Goal: Task Accomplishment & Management: Complete application form

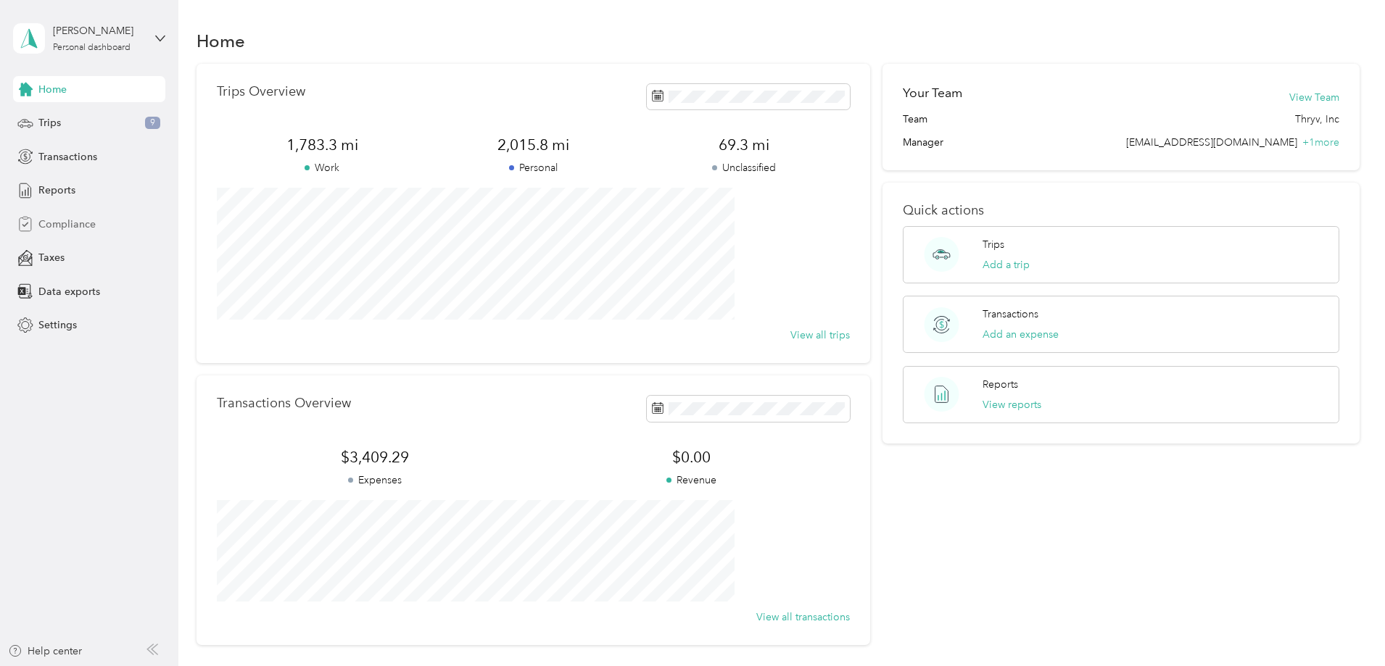
click at [65, 226] on span "Compliance" at bounding box center [66, 224] width 57 height 15
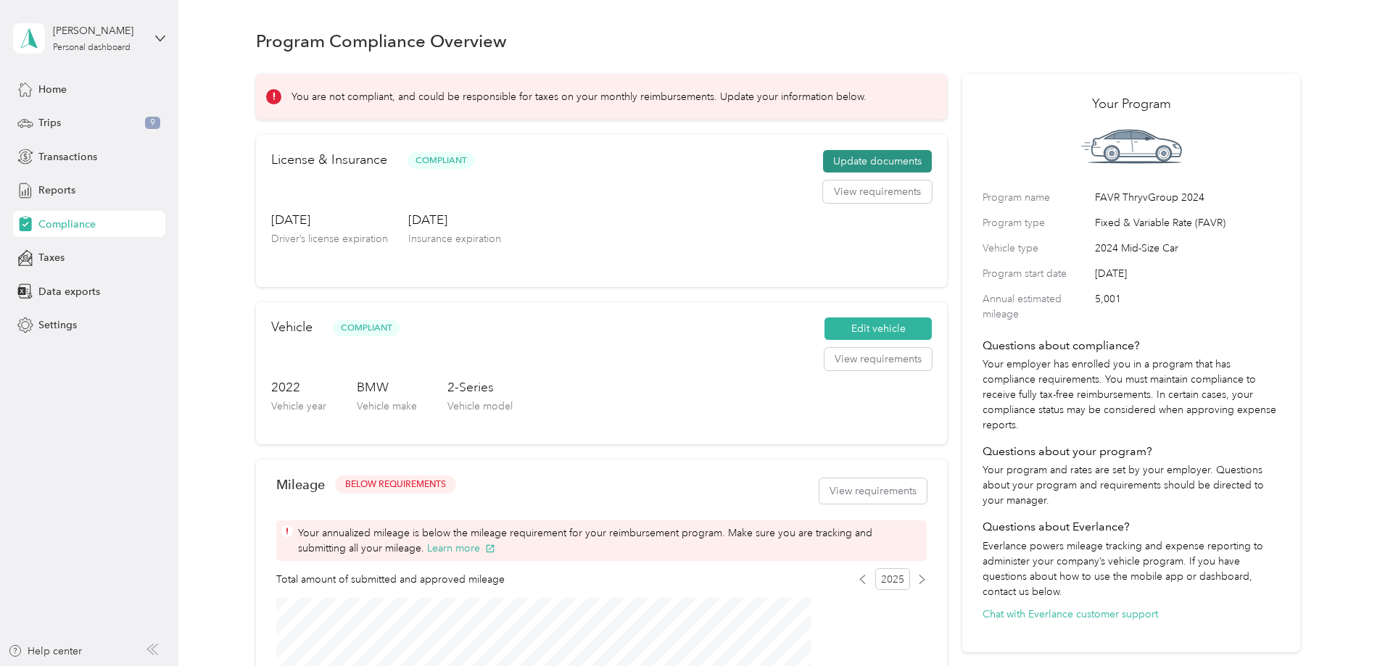
click at [857, 173] on button "Update documents" at bounding box center [877, 161] width 109 height 23
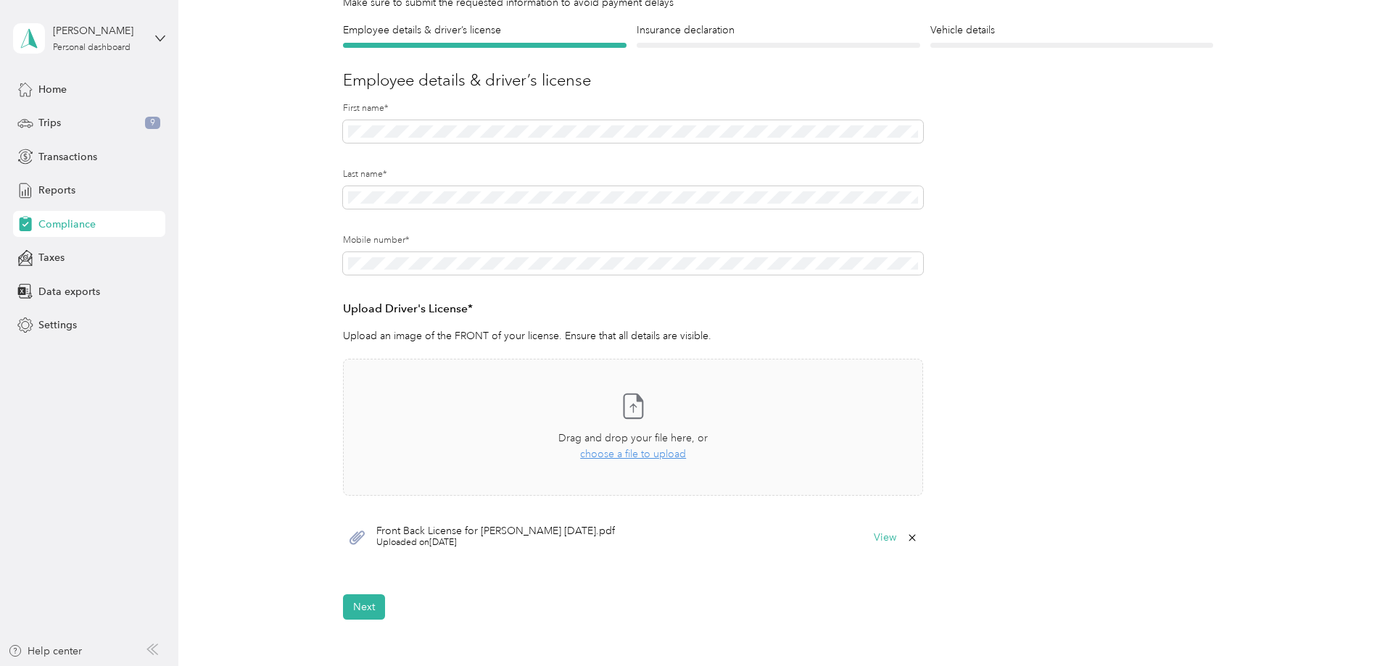
scroll to position [121, 0]
click at [634, 410] on icon at bounding box center [633, 403] width 29 height 29
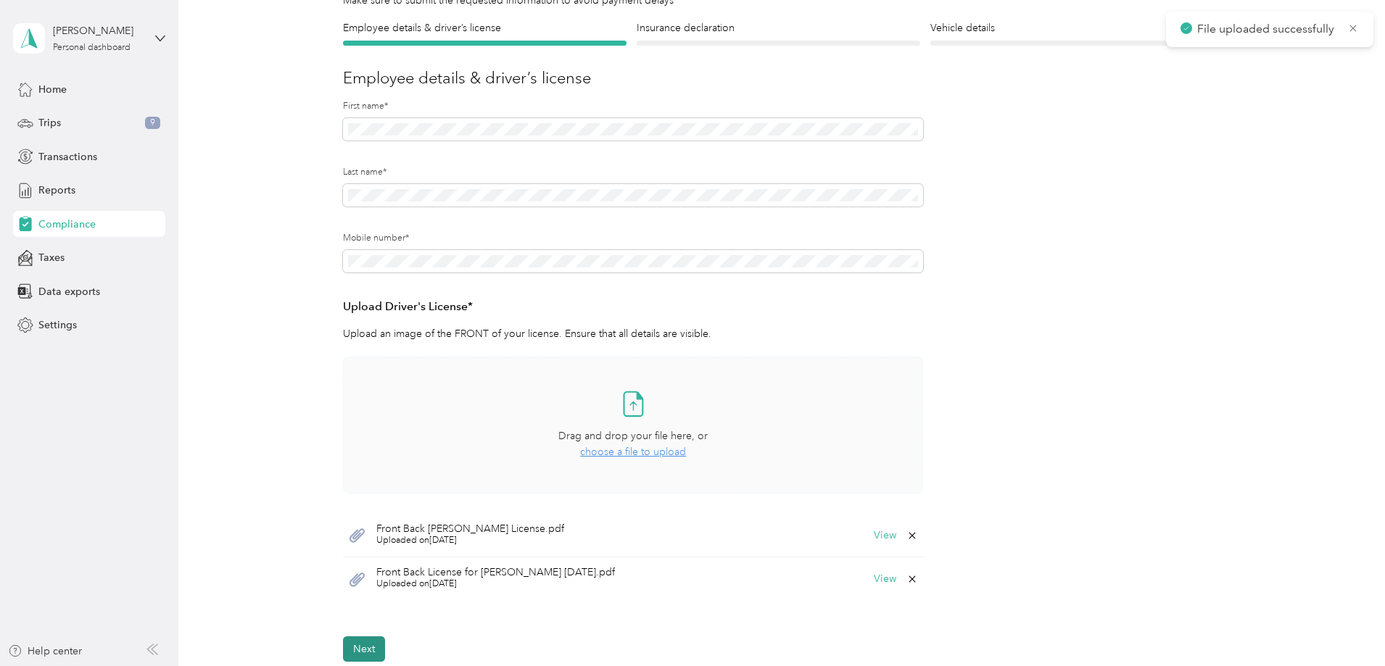
click at [368, 648] on button "Next" at bounding box center [364, 649] width 42 height 25
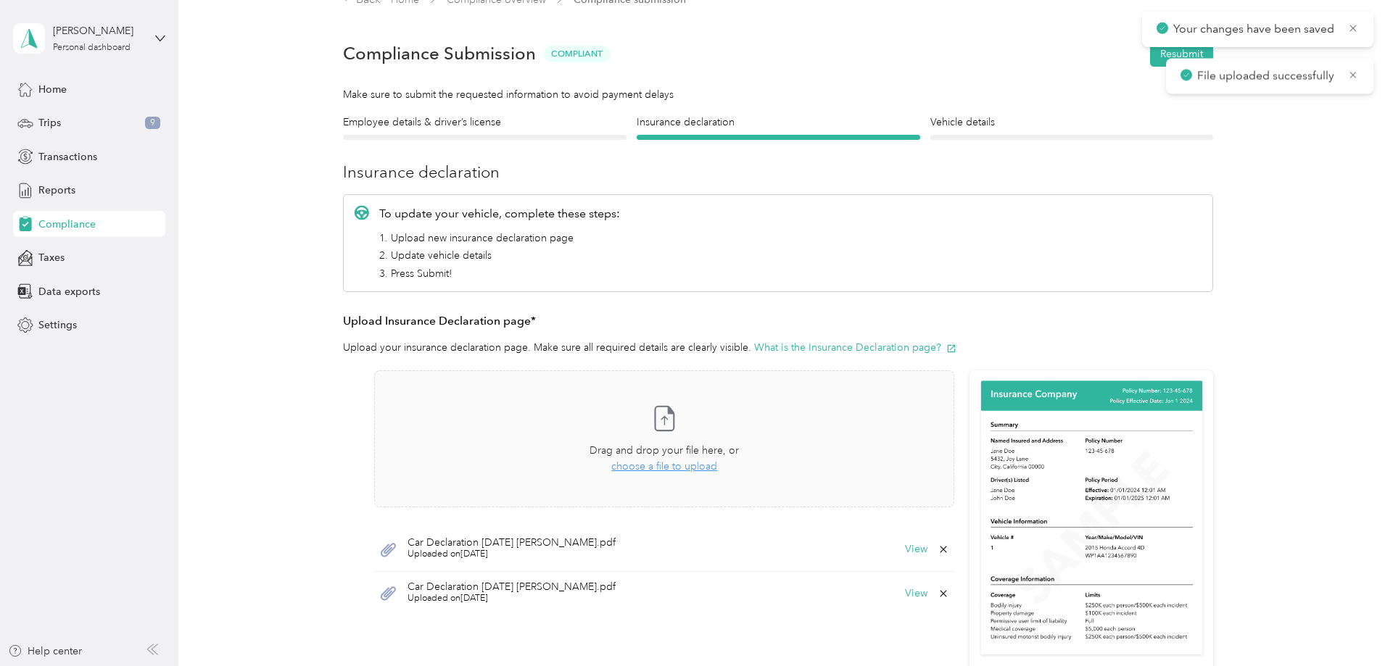
scroll to position [18, 0]
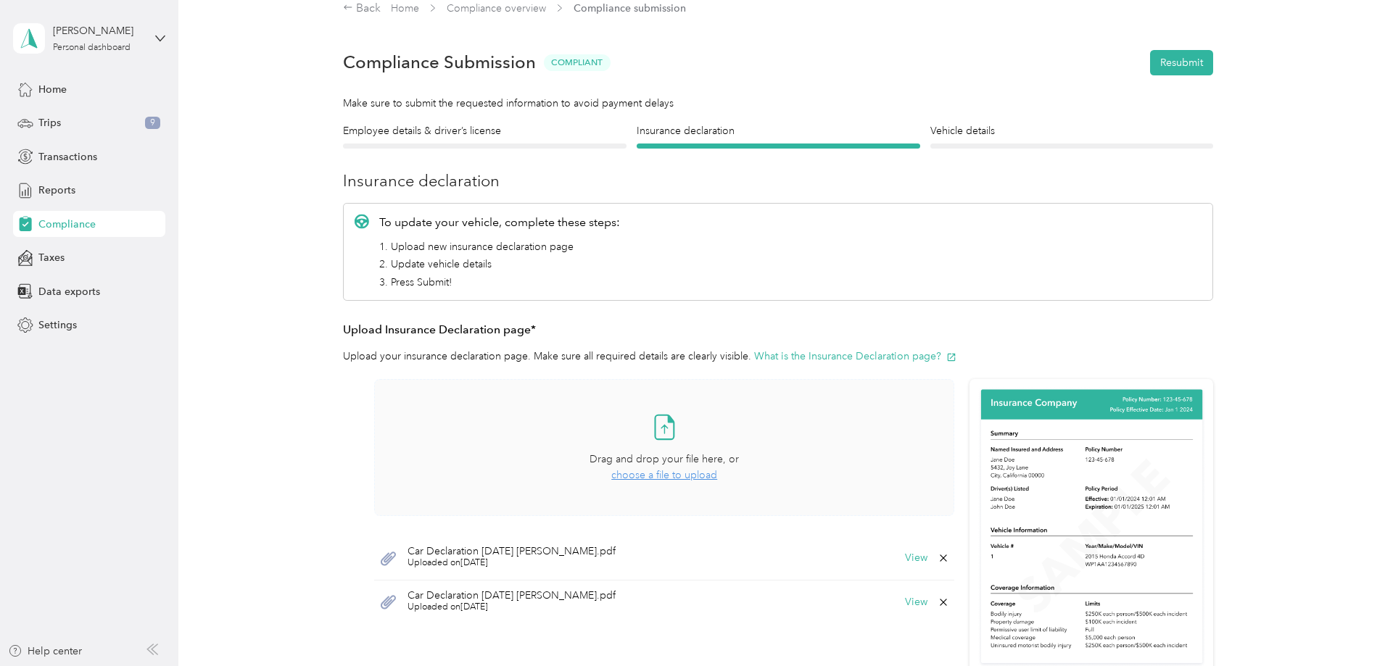
click at [658, 432] on icon at bounding box center [664, 427] width 29 height 29
click at [982, 131] on h4 "Vehicle details" at bounding box center [1072, 130] width 284 height 15
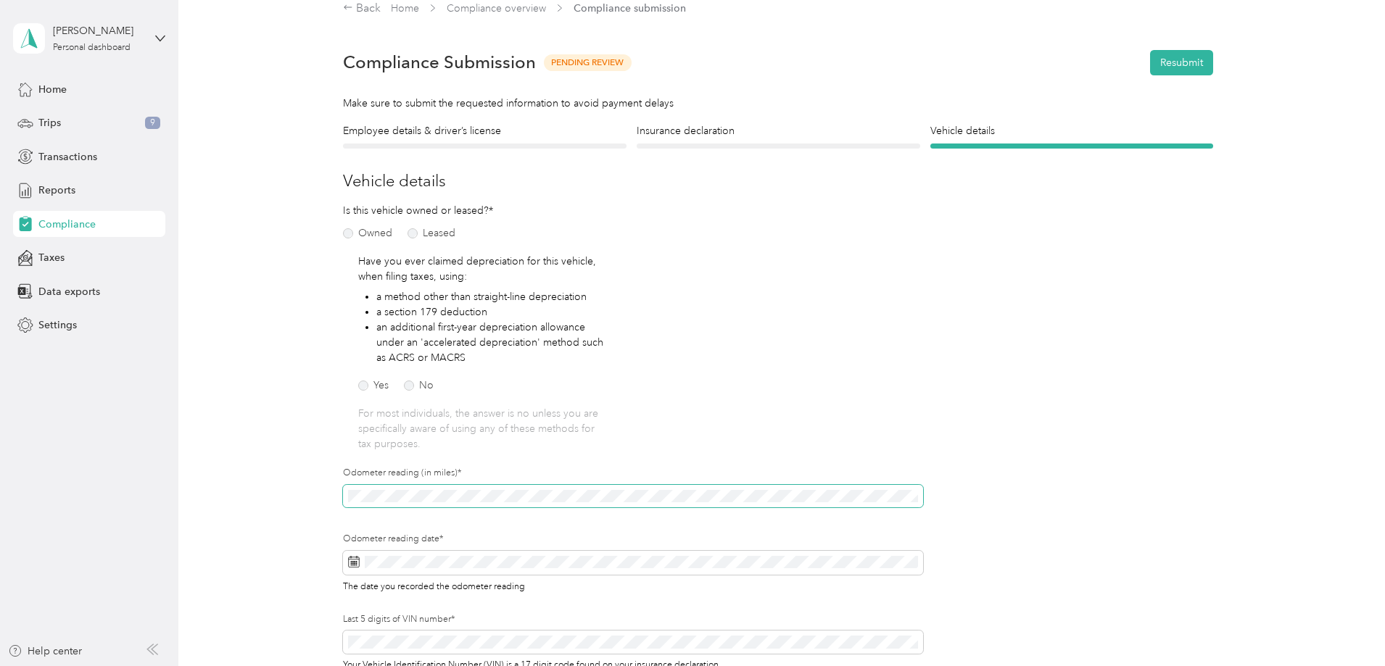
click at [329, 500] on div "Employee details & driver’s license License Insurance declaration Insurance Veh…" at bounding box center [778, 425] width 1044 height 604
click at [1041, 467] on form "Employee details & driver’s license License Insurance declaration Insurance Veh…" at bounding box center [778, 425] width 870 height 604
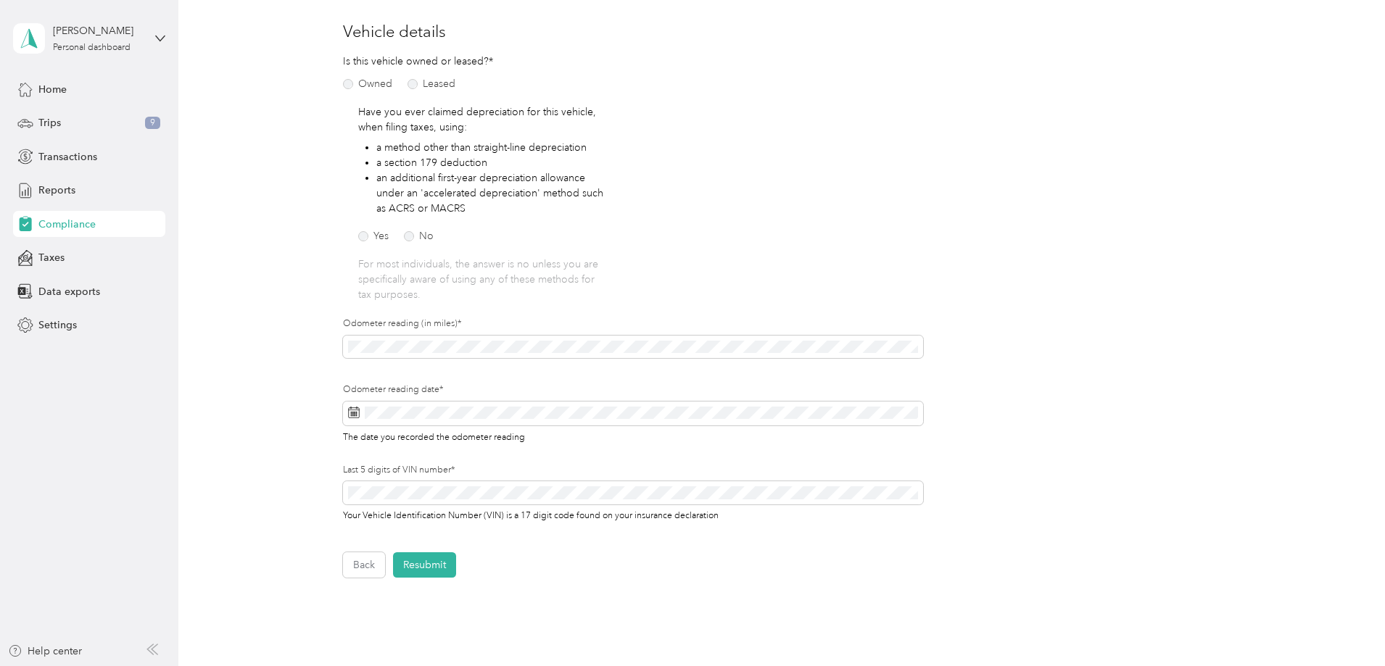
scroll to position [172, 0]
click at [306, 406] on div "Employee details & driver’s license License Insurance declaration Insurance Veh…" at bounding box center [778, 272] width 1044 height 604
click at [357, 408] on icon at bounding box center [354, 408] width 12 height 12
click at [353, 409] on icon at bounding box center [354, 408] width 12 height 12
click at [318, 392] on div "Employee details & driver’s license License Insurance declaration Insurance Veh…" at bounding box center [778, 272] width 1044 height 604
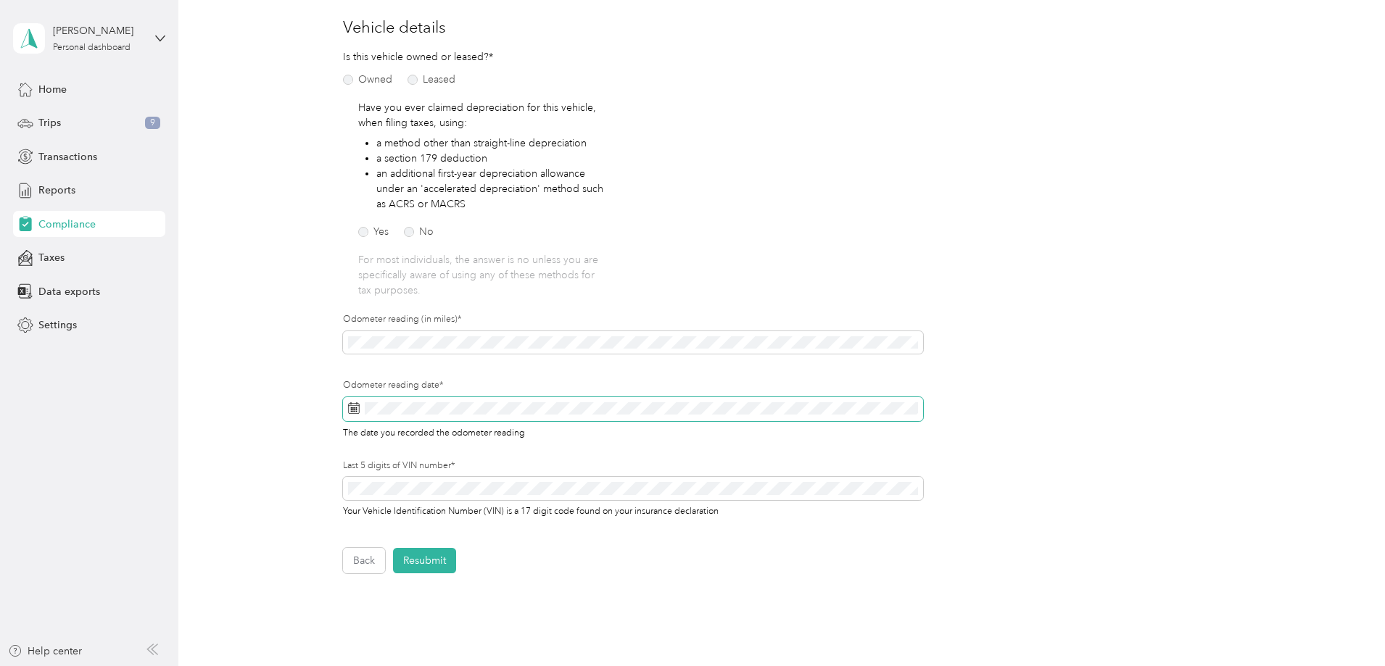
click at [607, 418] on span at bounding box center [633, 409] width 580 height 25
click at [355, 408] on icon at bounding box center [354, 408] width 12 height 12
click at [356, 408] on rect at bounding box center [356, 408] width 1 height 1
click at [476, 214] on icon at bounding box center [483, 211] width 15 height 15
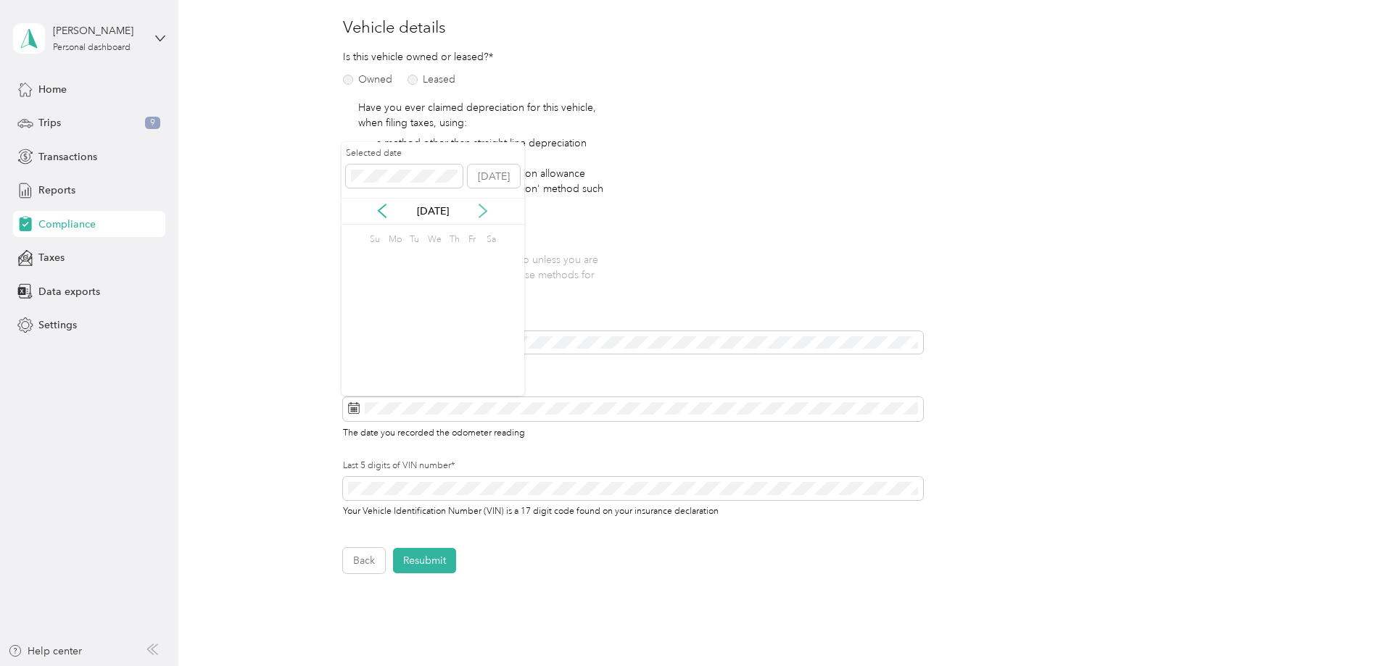
click at [476, 214] on icon at bounding box center [483, 211] width 15 height 15
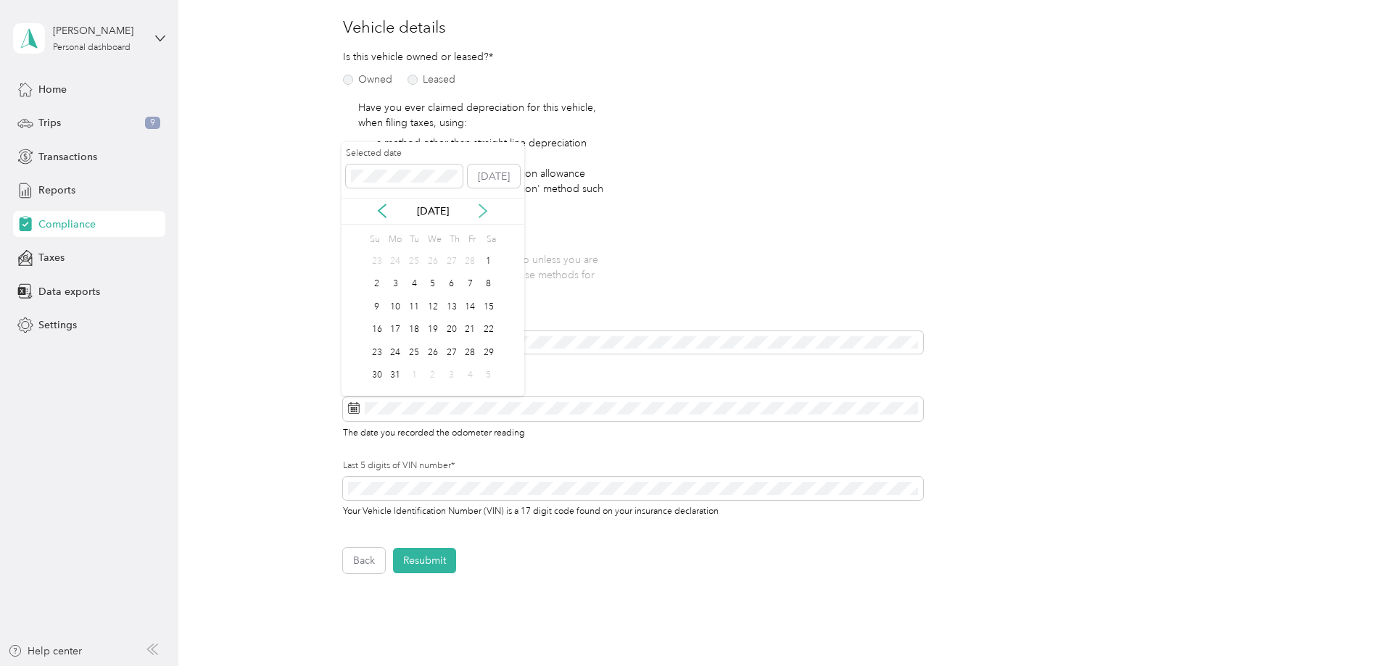
click at [476, 214] on icon at bounding box center [483, 211] width 15 height 15
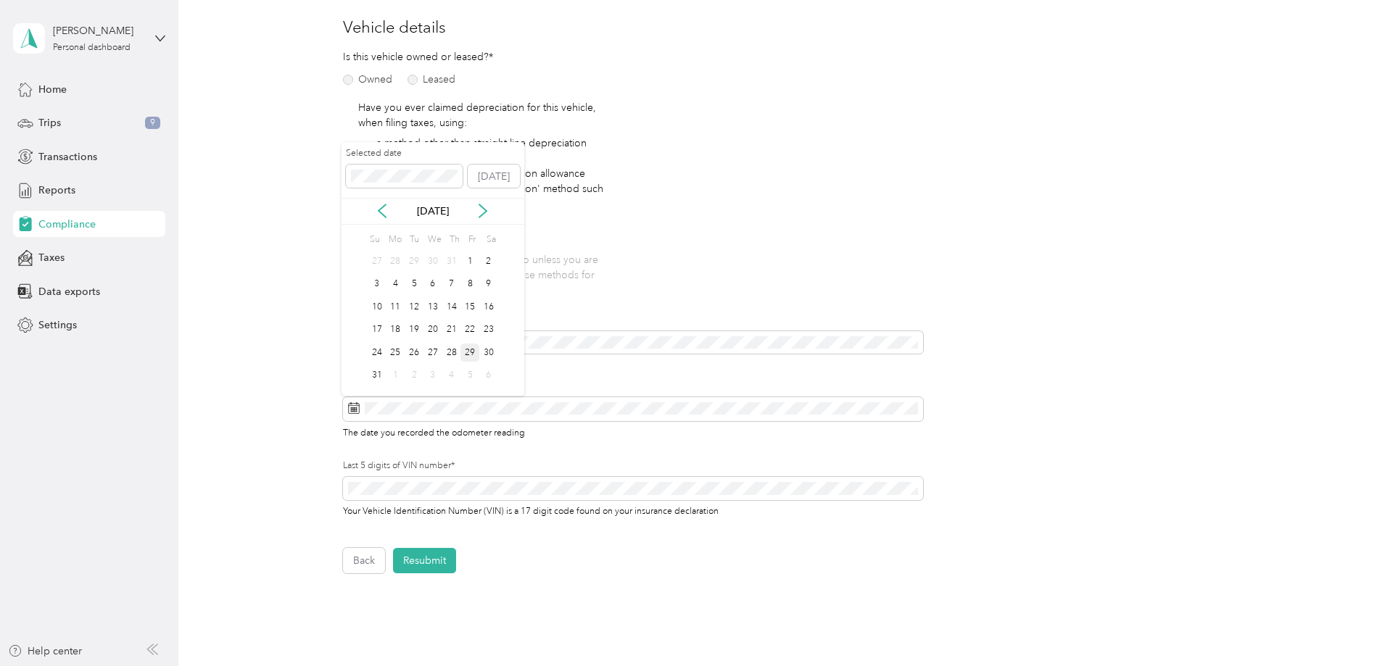
click at [468, 344] on div "29" at bounding box center [469, 353] width 19 height 18
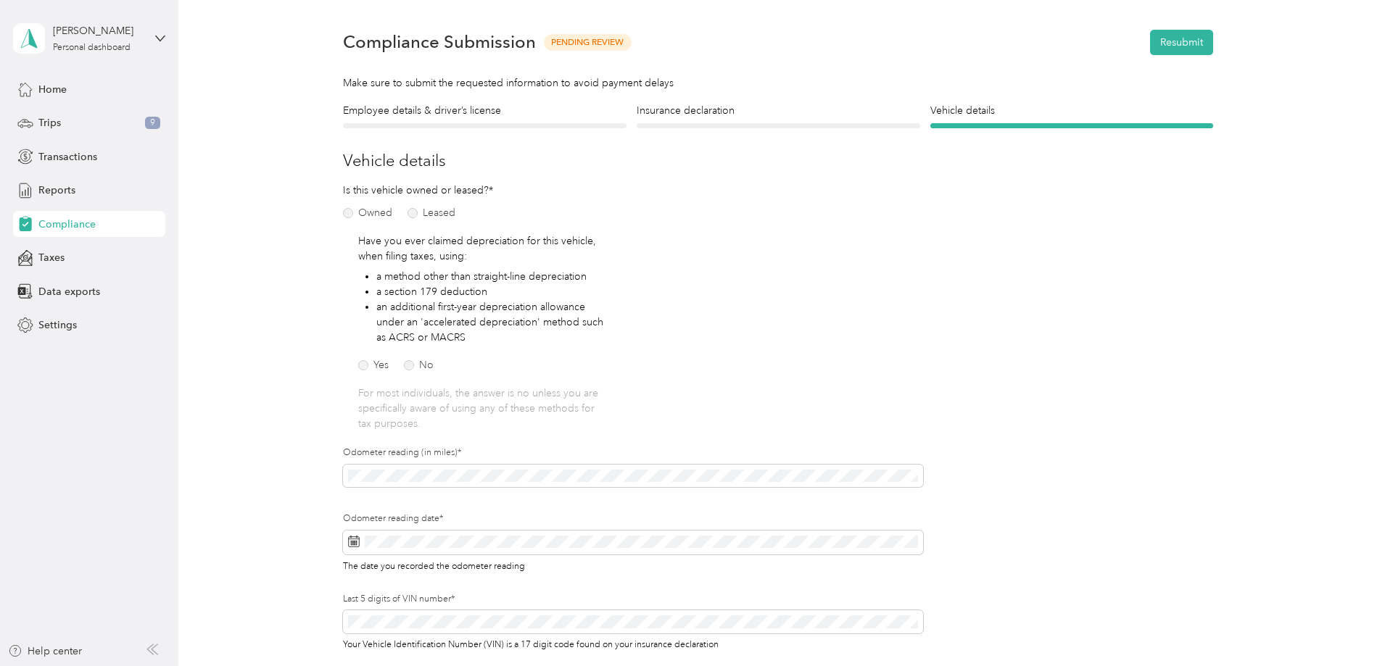
scroll to position [25, 0]
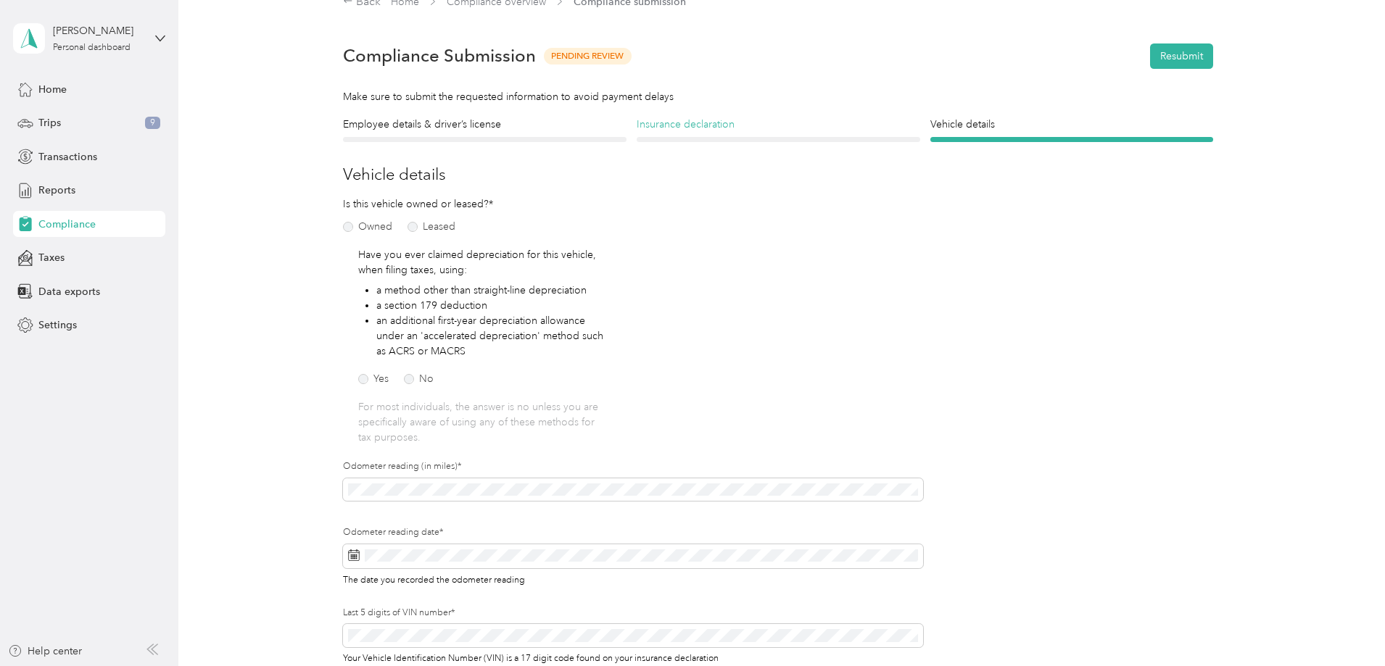
click at [708, 127] on h4 "Insurance declaration" at bounding box center [779, 124] width 284 height 15
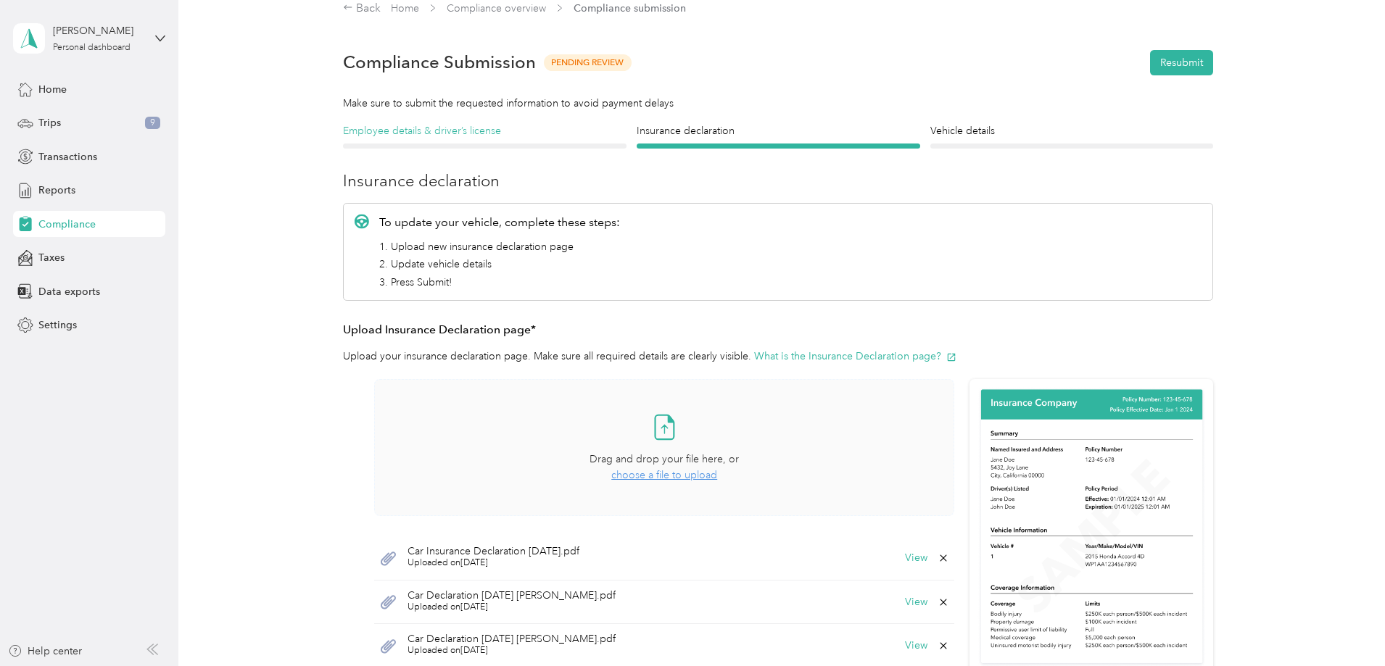
click at [466, 134] on h4 "Employee details & driver’s license" at bounding box center [485, 130] width 284 height 15
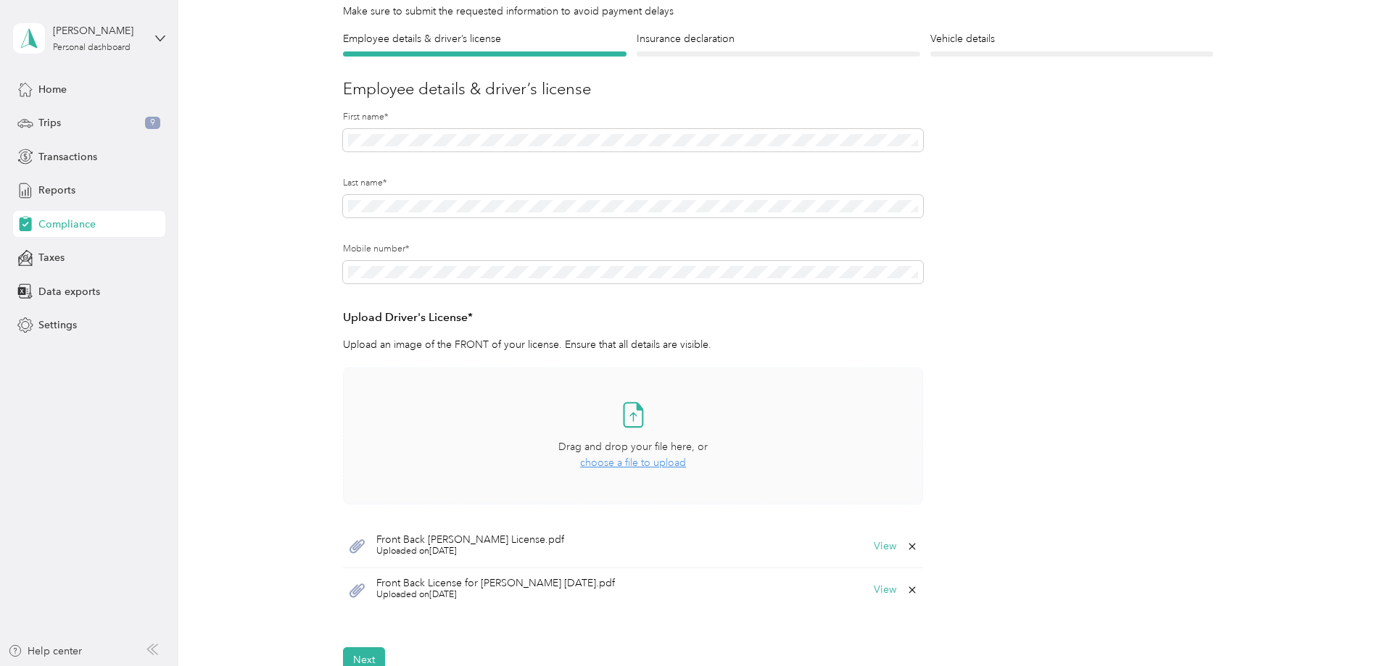
scroll to position [25, 0]
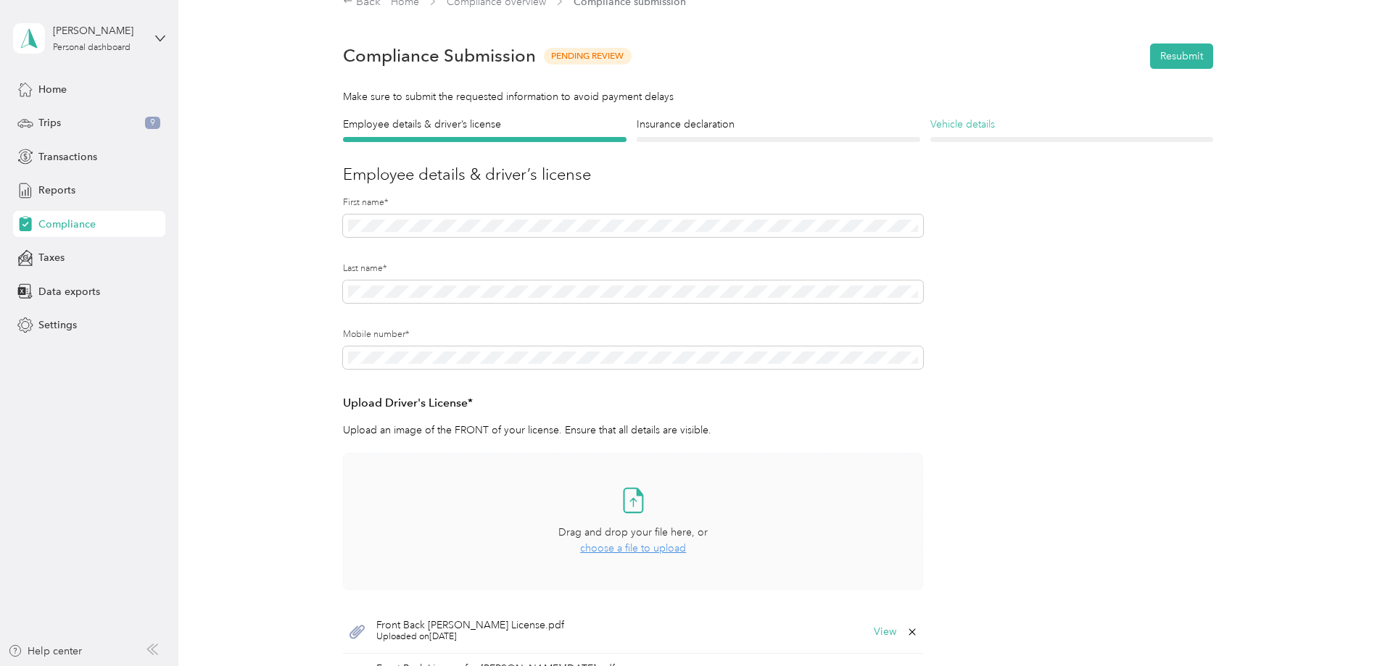
click at [972, 124] on h4 "Vehicle details" at bounding box center [1072, 124] width 284 height 15
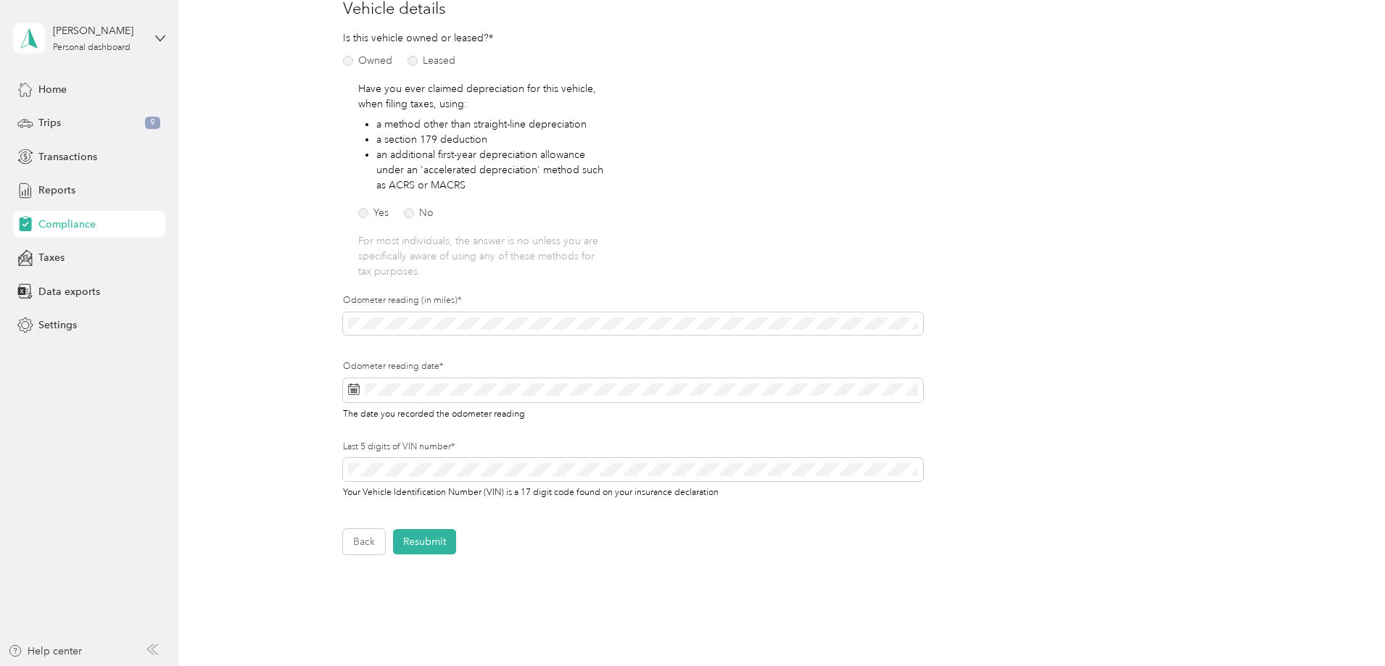
scroll to position [196, 0]
click at [420, 536] on button "Resubmit" at bounding box center [424, 536] width 63 height 25
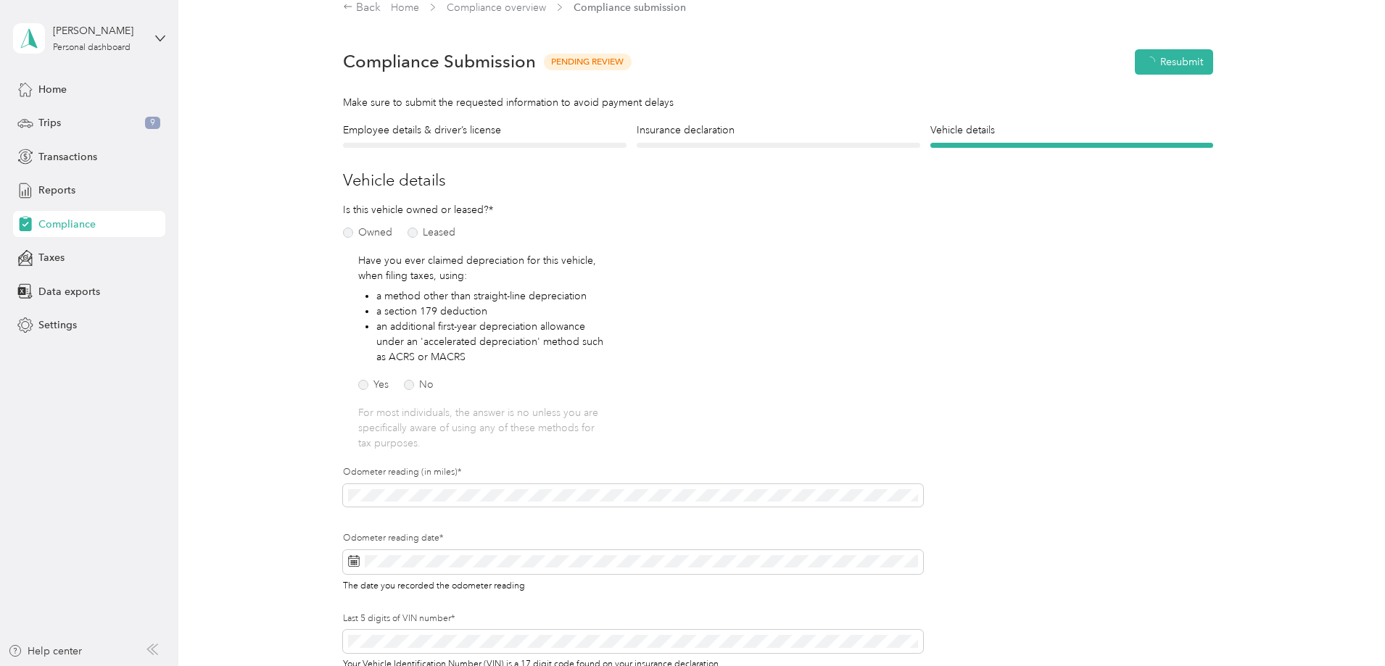
scroll to position [18, 0]
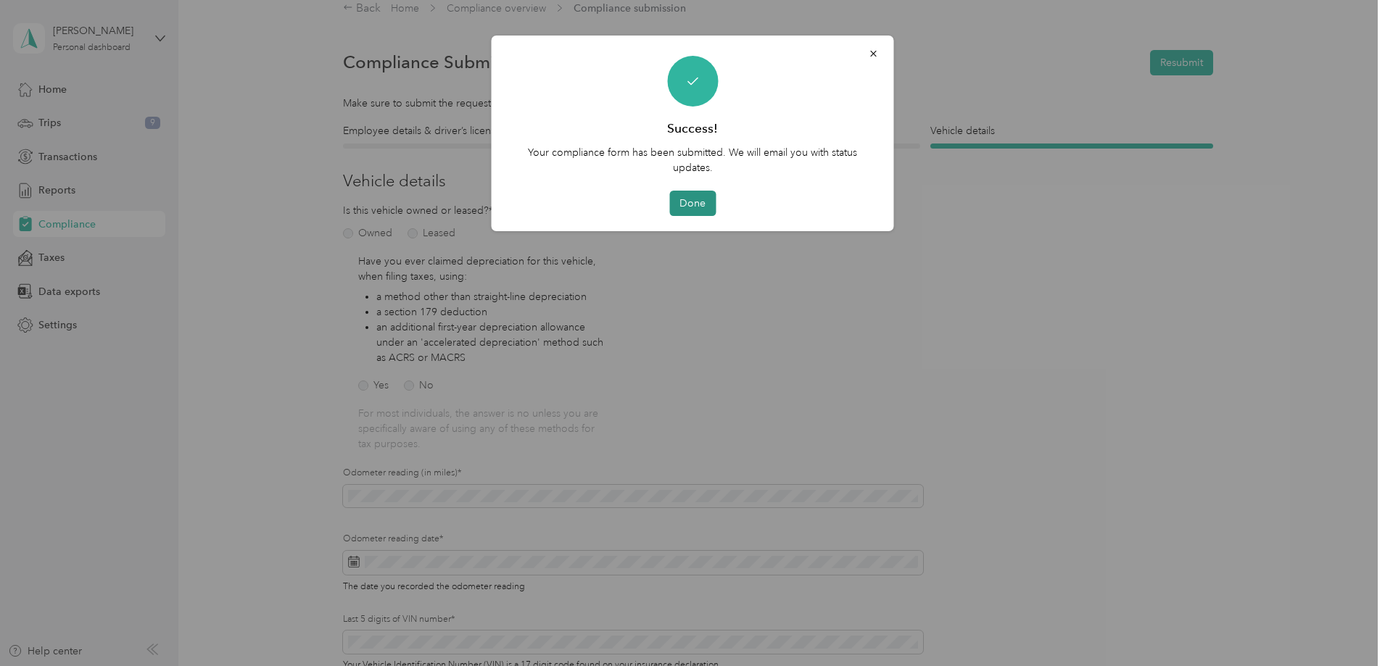
click at [695, 202] on button "Done" at bounding box center [692, 203] width 46 height 25
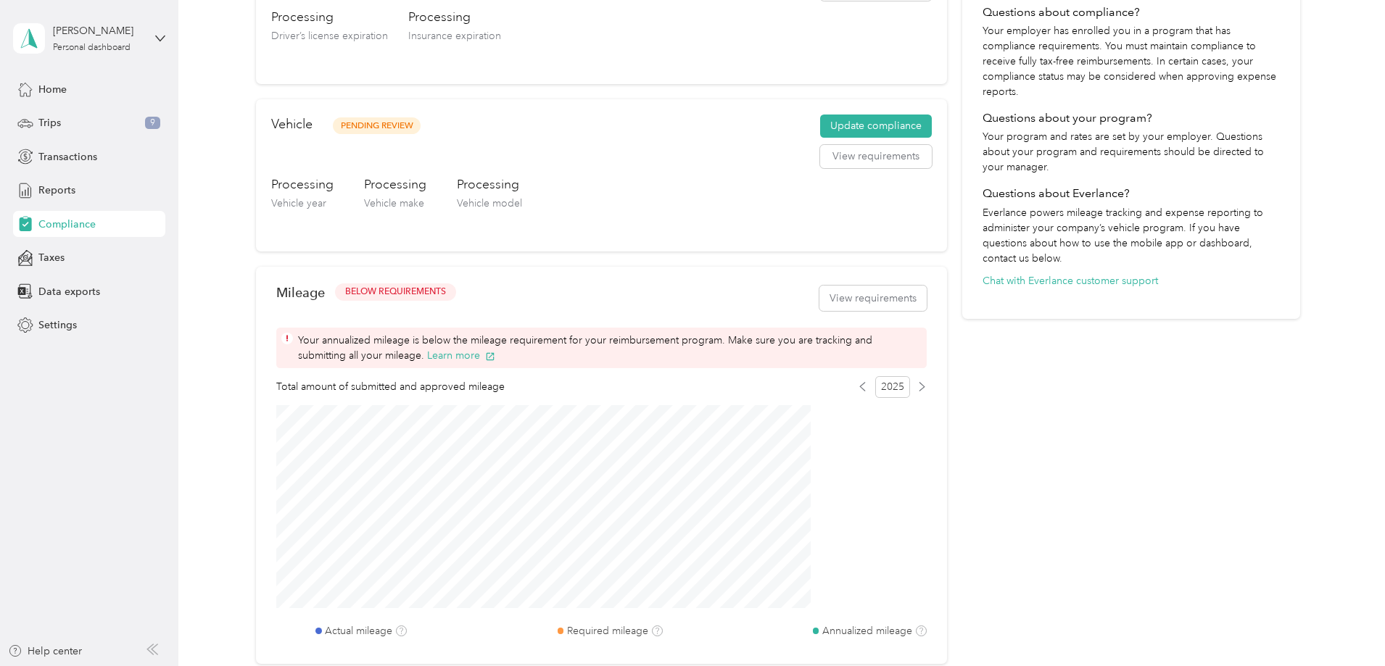
scroll to position [336, 0]
